Goal: Navigation & Orientation: Find specific page/section

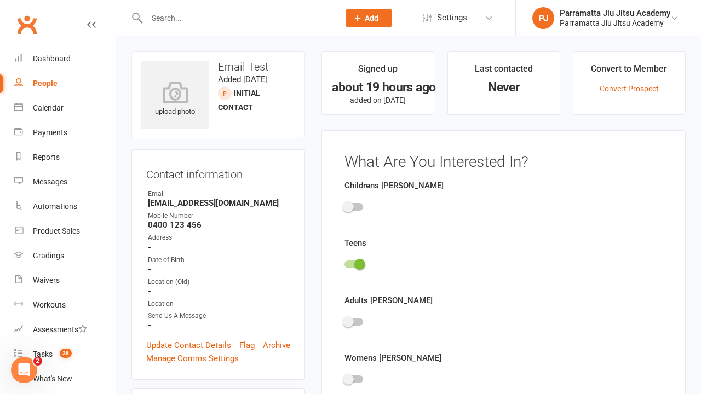
scroll to position [76, 0]
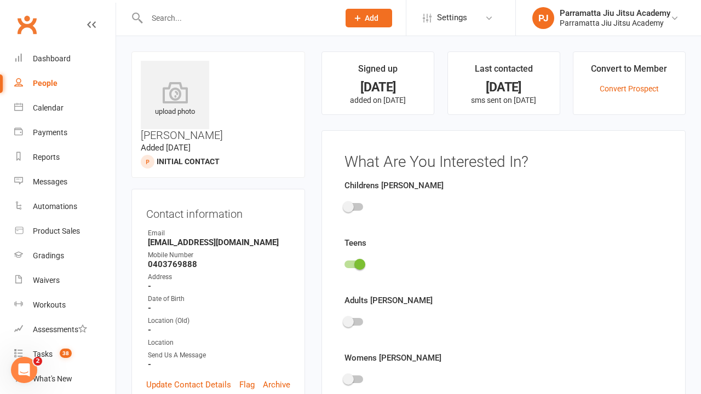
scroll to position [76, 0]
